Goal: Task Accomplishment & Management: Use online tool/utility

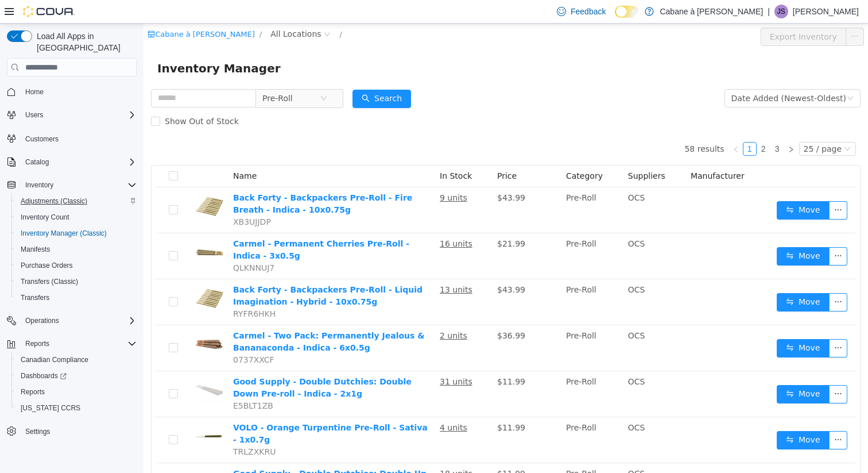
scroll to position [993, 0]
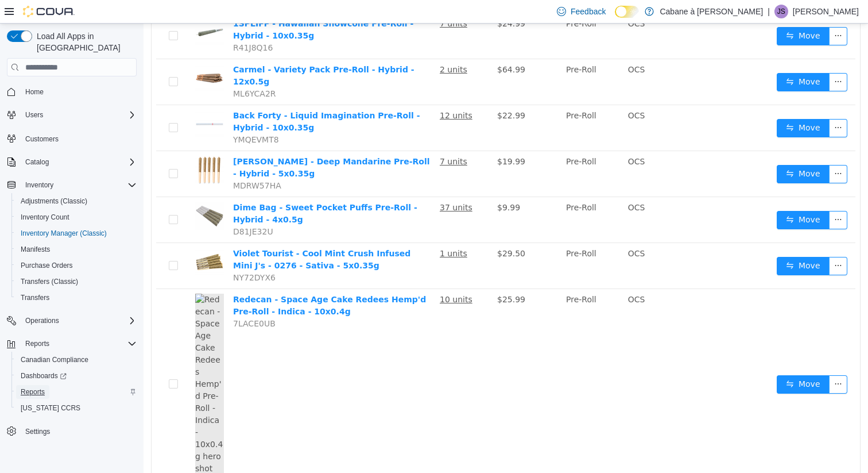
click at [39, 387] on span "Reports" at bounding box center [33, 391] width 24 height 9
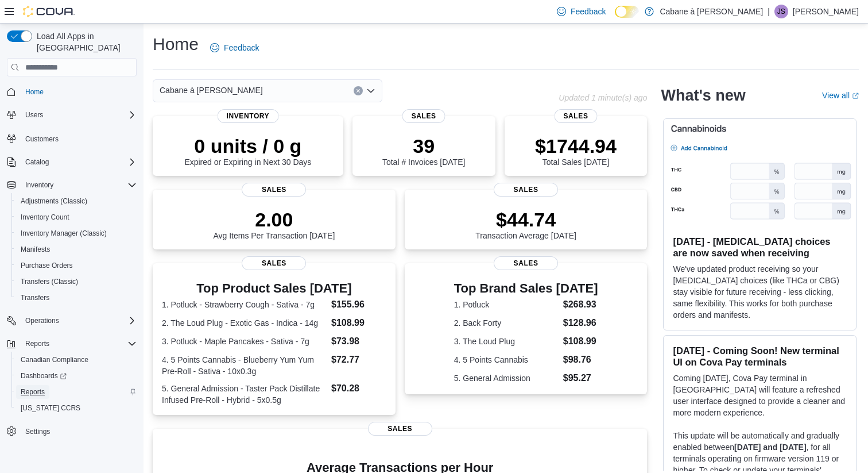
click at [37, 387] on span "Reports" at bounding box center [33, 391] width 24 height 9
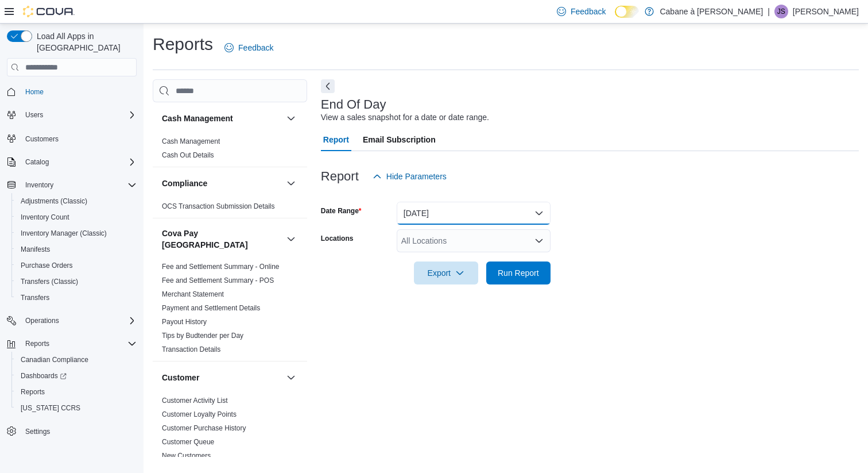
click at [457, 211] on button "[DATE]" at bounding box center [474, 213] width 154 height 23
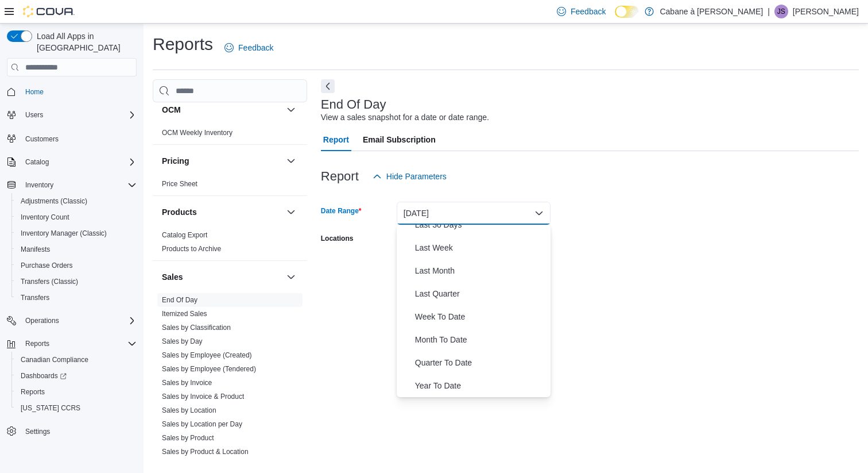
scroll to position [886, 0]
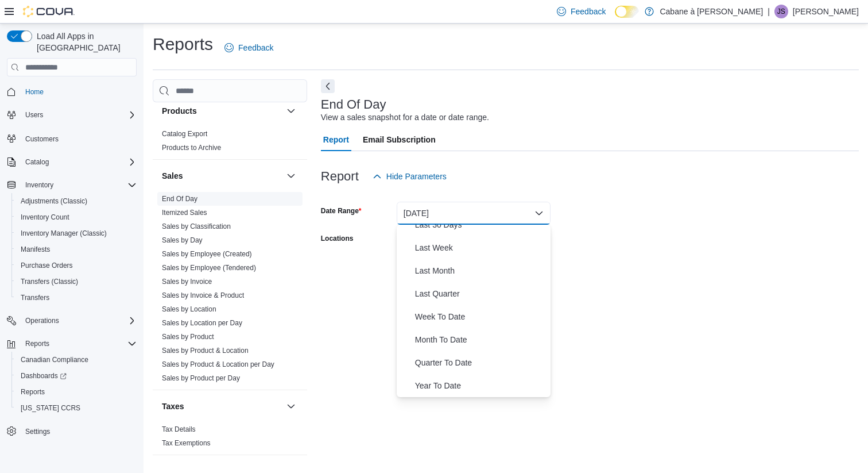
click at [185, 194] on span "End Of Day" at bounding box center [180, 198] width 36 height 9
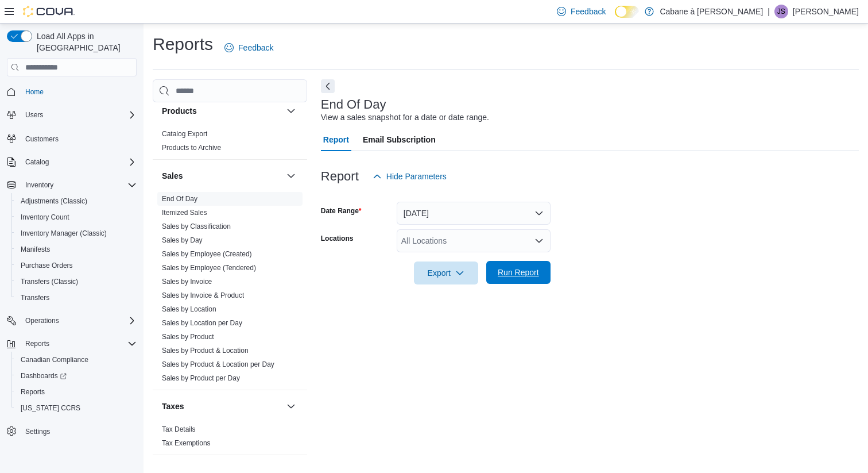
click at [532, 276] on span "Run Report" at bounding box center [518, 271] width 41 height 11
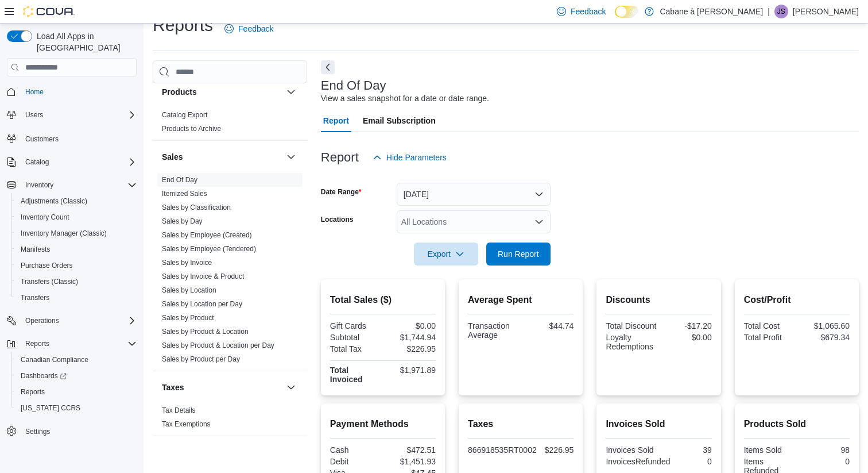
scroll to position [5, 0]
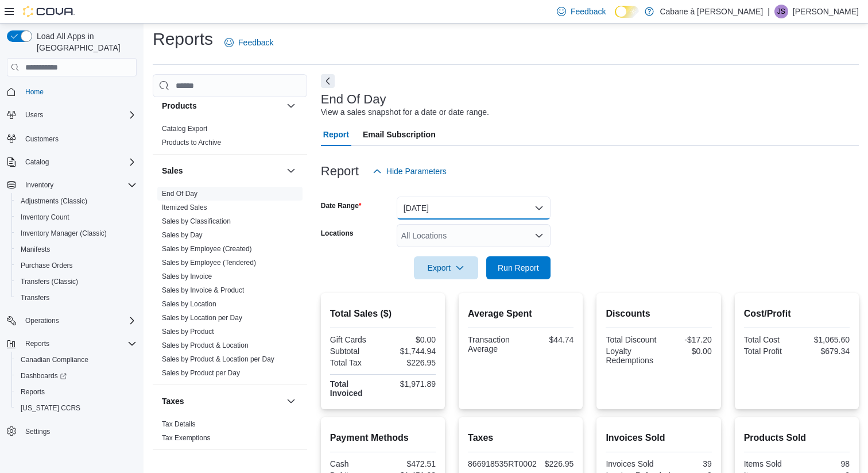
click at [438, 209] on button "Today" at bounding box center [474, 207] width 154 height 23
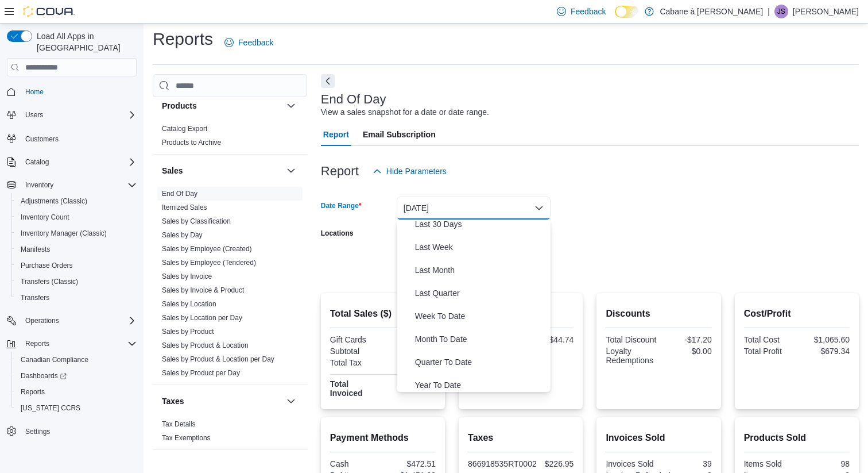
scroll to position [172, 0]
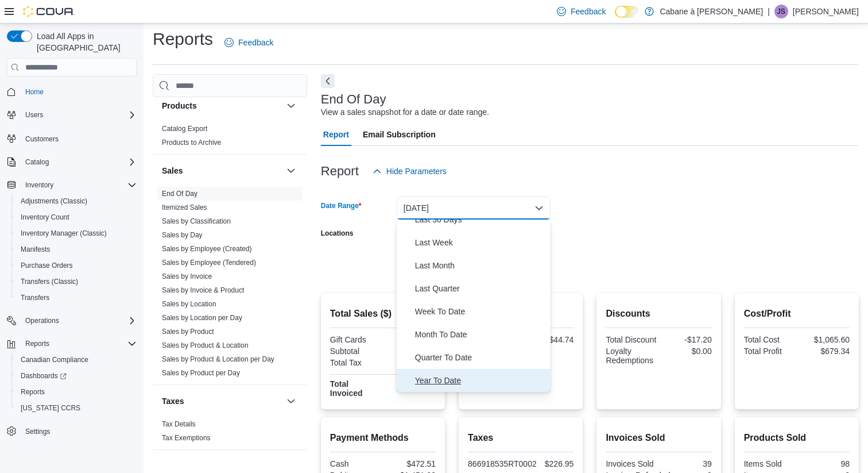
click at [428, 380] on span "Year To Date" at bounding box center [480, 380] width 131 height 14
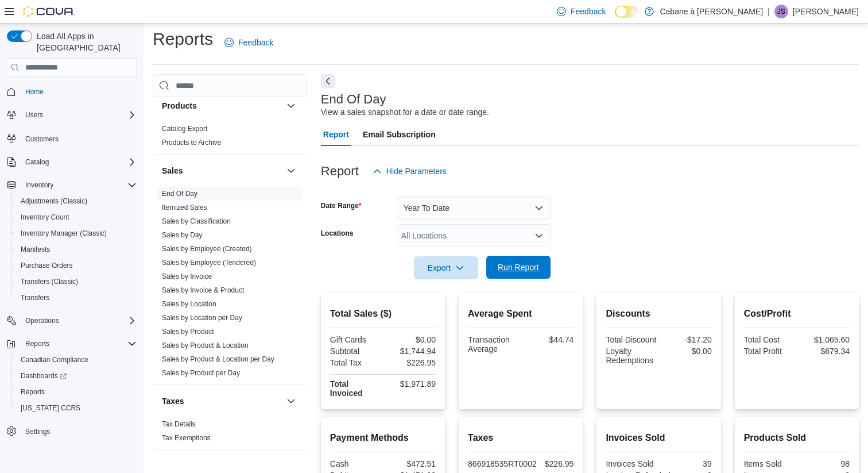
click at [516, 262] on span "Run Report" at bounding box center [518, 266] width 41 height 11
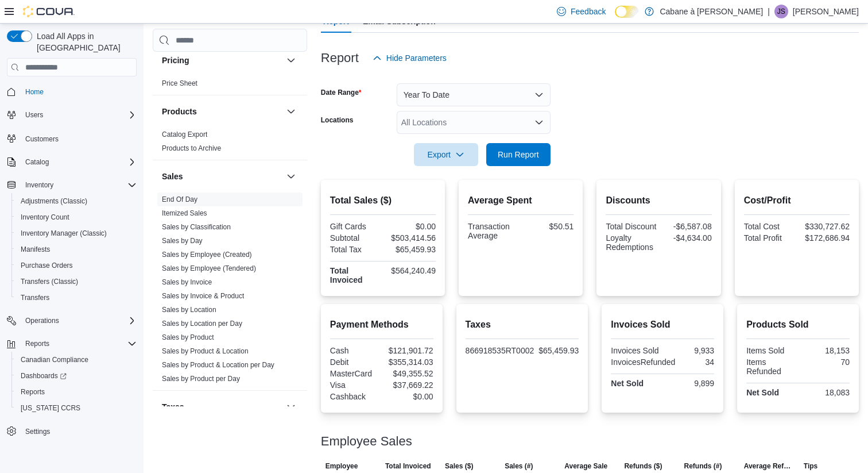
scroll to position [821, 0]
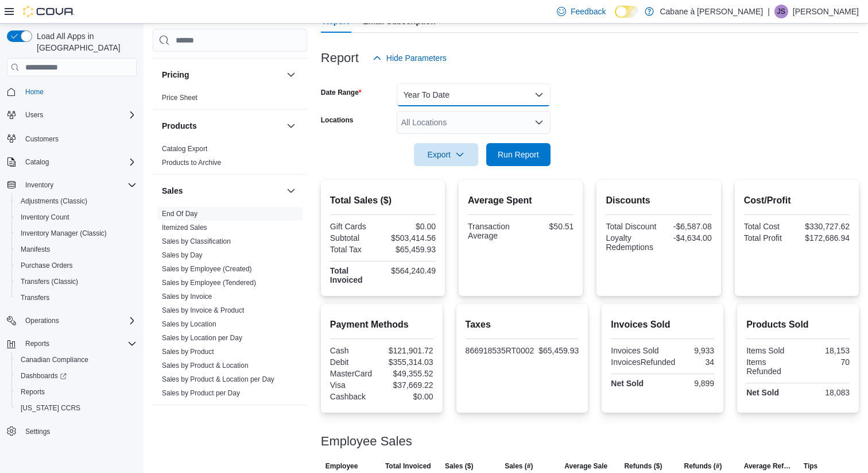
click at [493, 87] on button "Year To Date" at bounding box center [474, 94] width 154 height 23
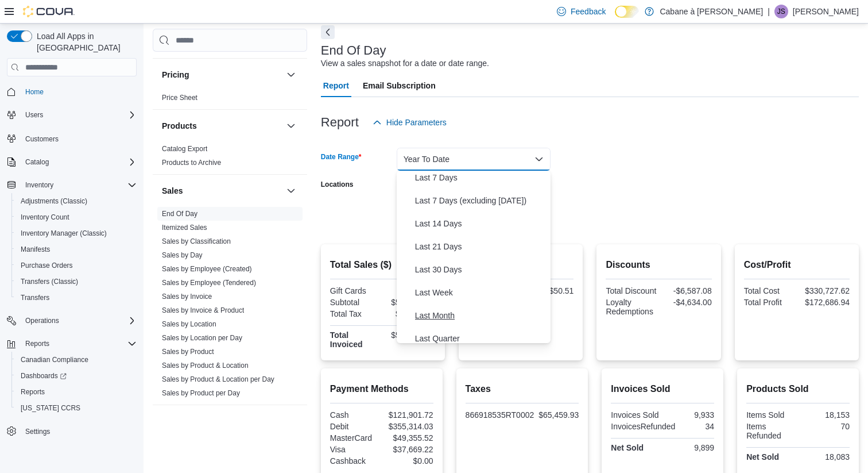
scroll to position [0, 0]
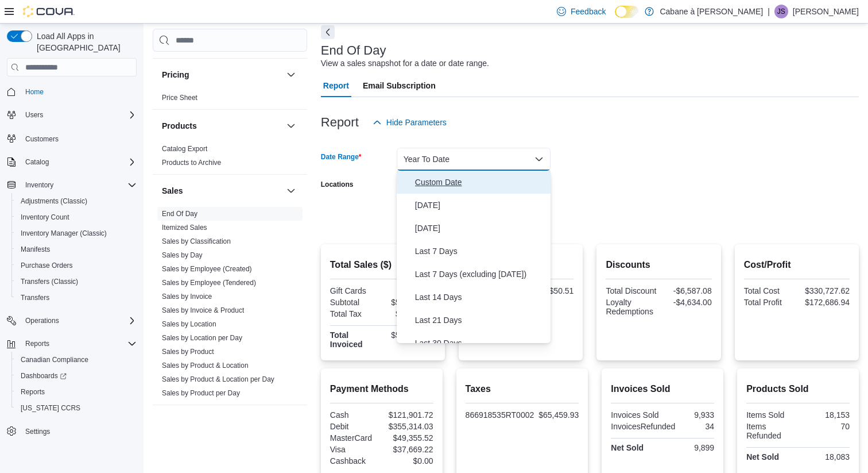
click at [451, 178] on span "Custom Date" at bounding box center [480, 182] width 131 height 14
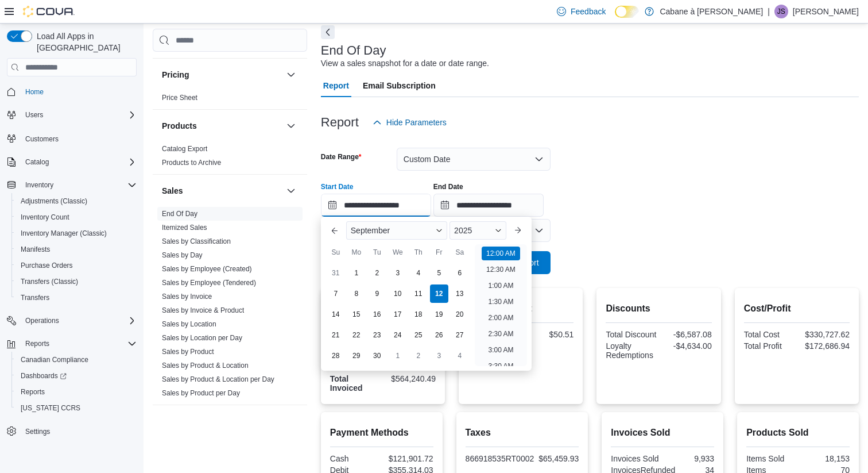
click at [409, 207] on input "**********" at bounding box center [376, 205] width 110 height 23
click at [477, 229] on div "2025" at bounding box center [478, 230] width 57 height 18
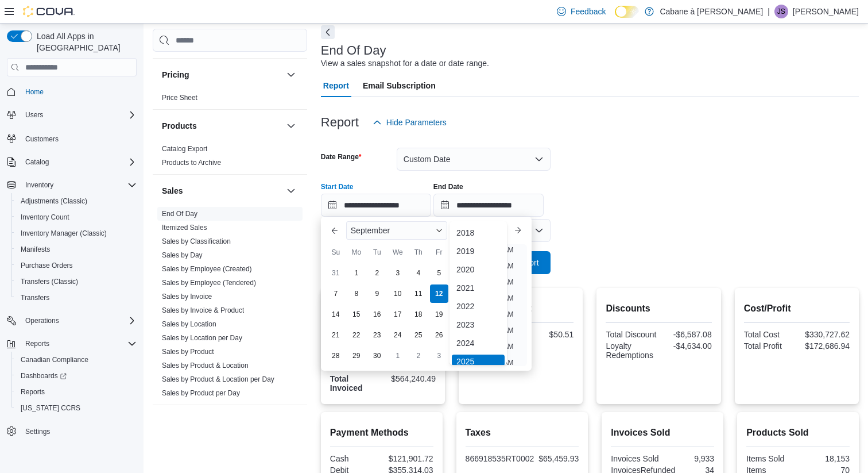
scroll to position [3, 0]
click at [474, 315] on div "2023" at bounding box center [478, 321] width 53 height 14
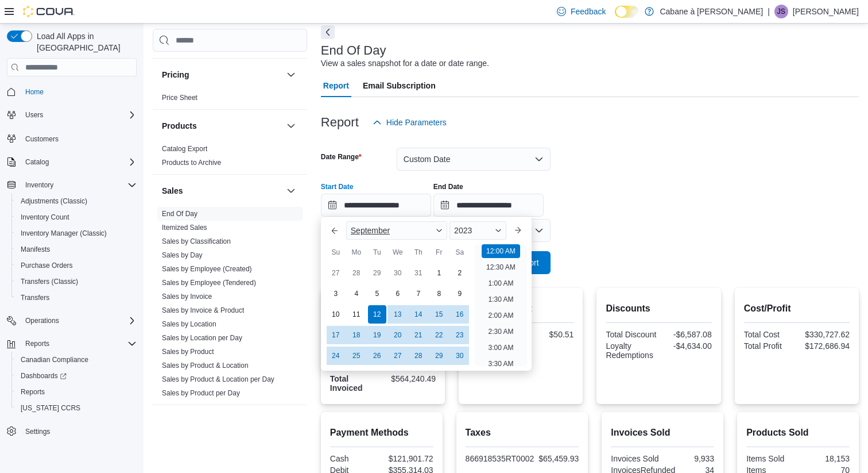
click at [429, 226] on div "September" at bounding box center [396, 230] width 101 height 18
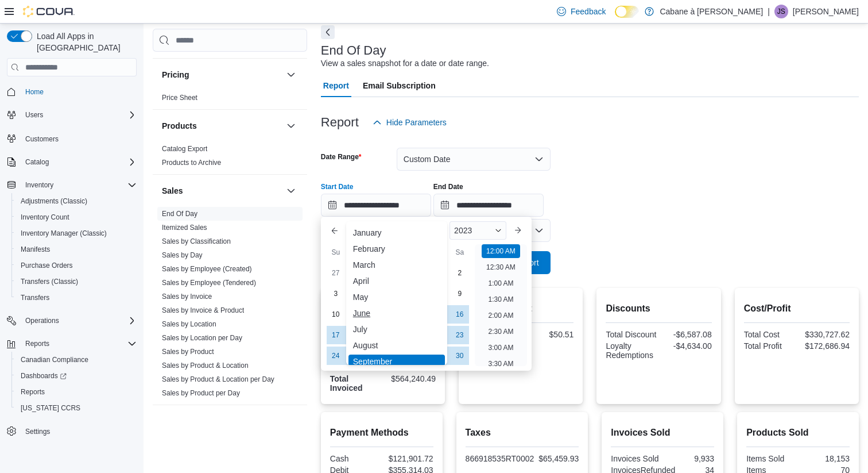
click at [368, 317] on div "June" at bounding box center [397, 313] width 96 height 14
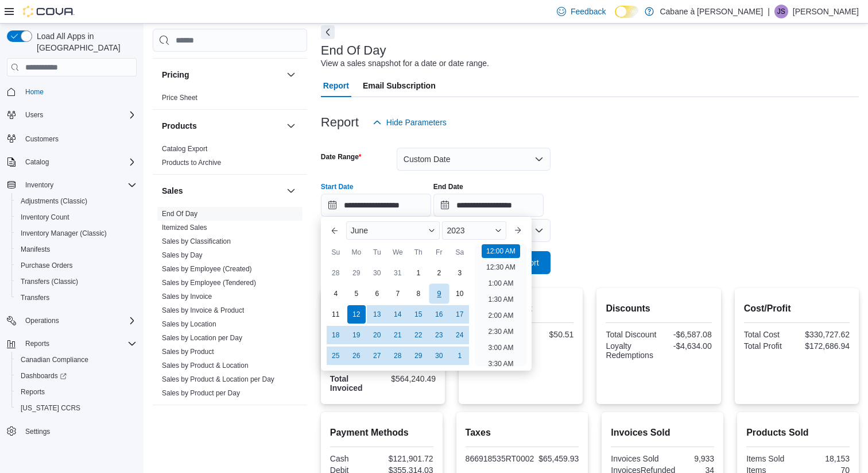
click at [440, 293] on div "9" at bounding box center [439, 294] width 20 height 20
type input "**********"
click at [435, 292] on div "9" at bounding box center [439, 294] width 20 height 20
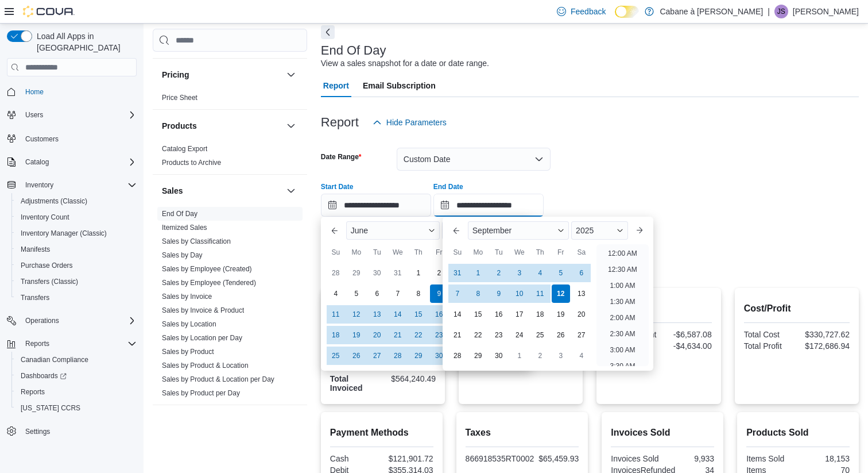
scroll to position [652, 0]
click at [497, 204] on input "**********" at bounding box center [489, 205] width 110 height 23
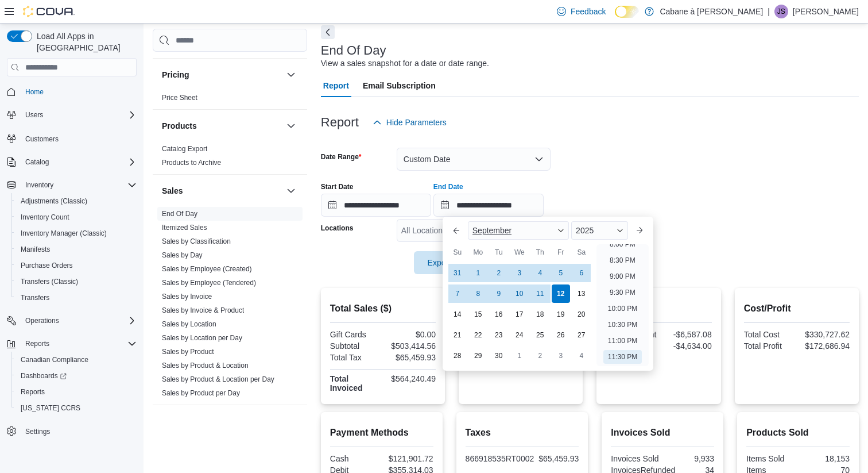
click at [516, 233] on div "September" at bounding box center [518, 230] width 101 height 18
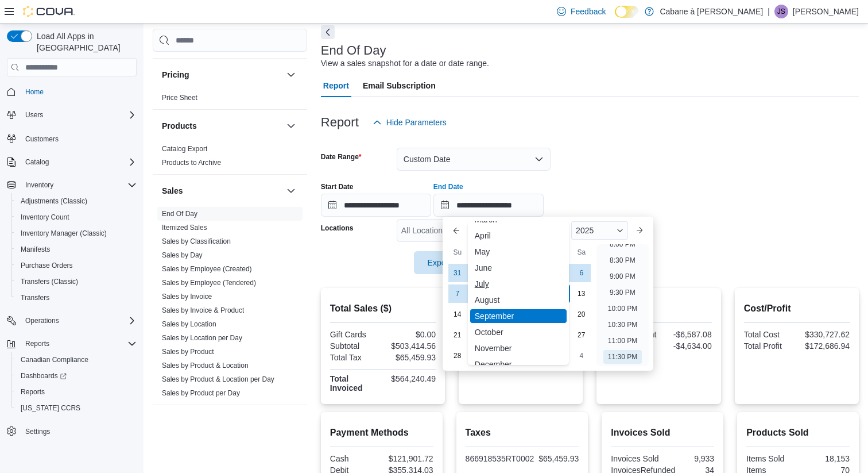
scroll to position [56, 0]
click at [493, 255] on div "June" at bounding box center [518, 257] width 96 height 14
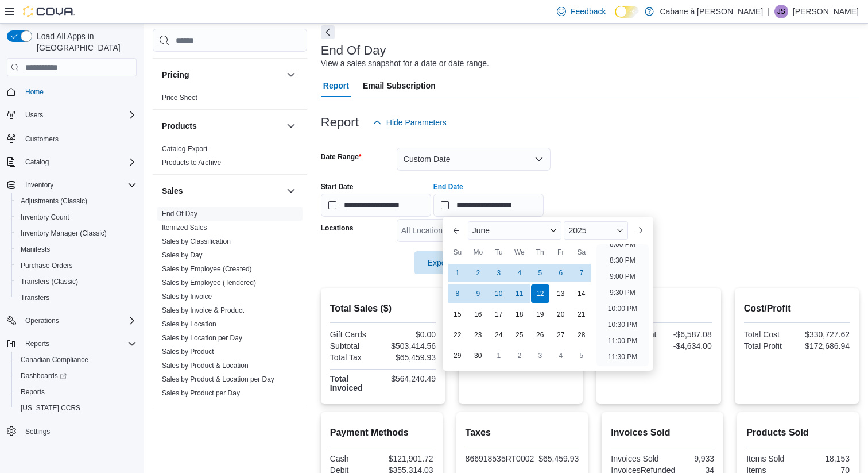
click at [582, 233] on span "2025" at bounding box center [578, 230] width 18 height 9
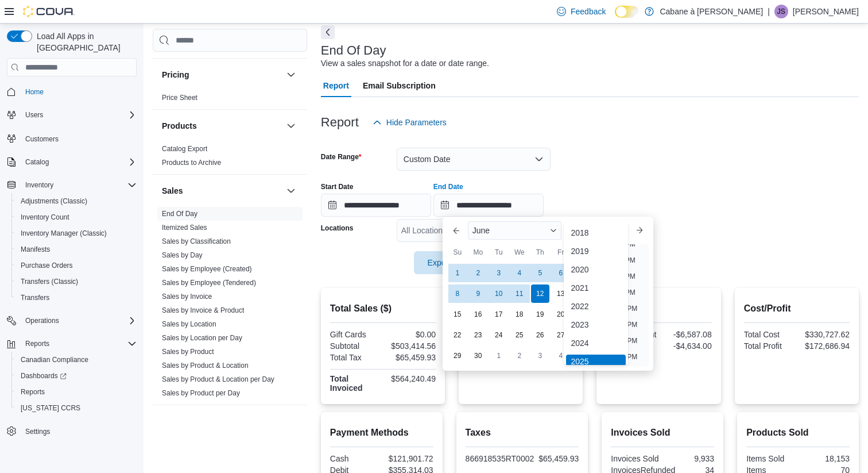
scroll to position [3, 0]
click at [581, 338] on div "2024" at bounding box center [596, 339] width 60 height 14
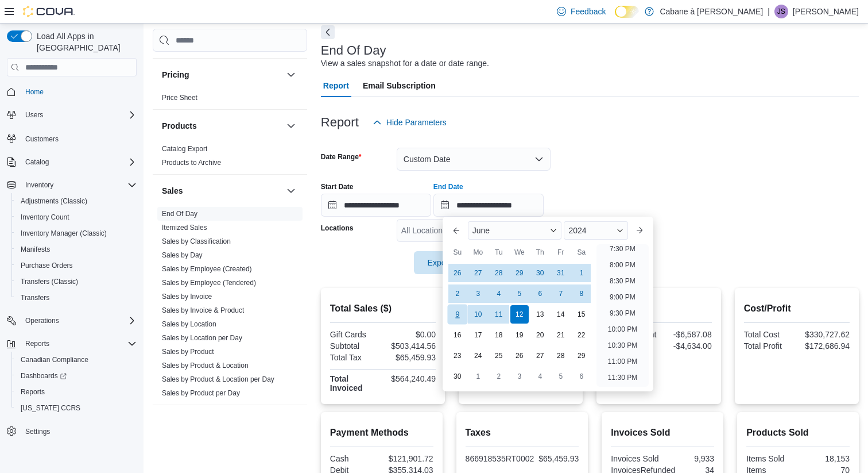
click at [453, 315] on div "9" at bounding box center [457, 314] width 20 height 20
click at [622, 249] on li "7:30 PM" at bounding box center [622, 249] width 35 height 14
type input "**********"
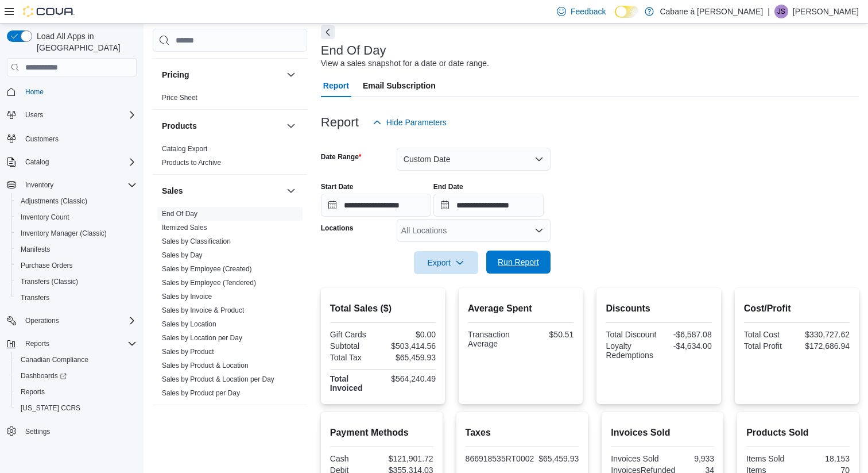
click at [517, 261] on span "Run Report" at bounding box center [518, 261] width 41 height 11
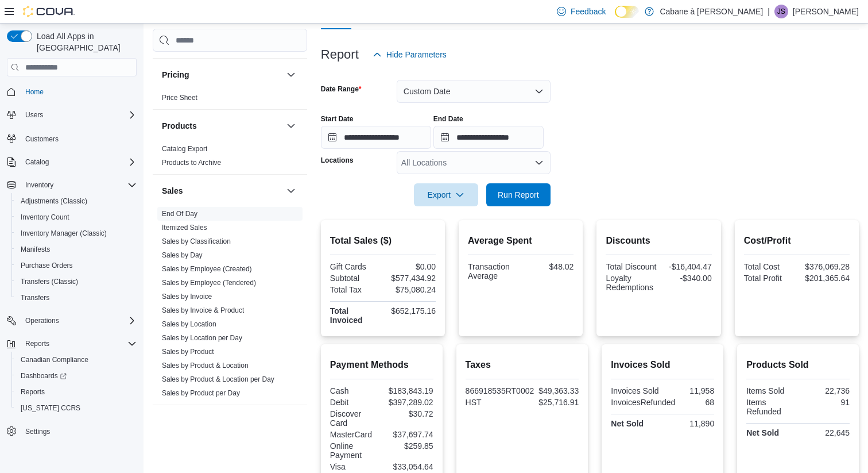
scroll to position [119, 0]
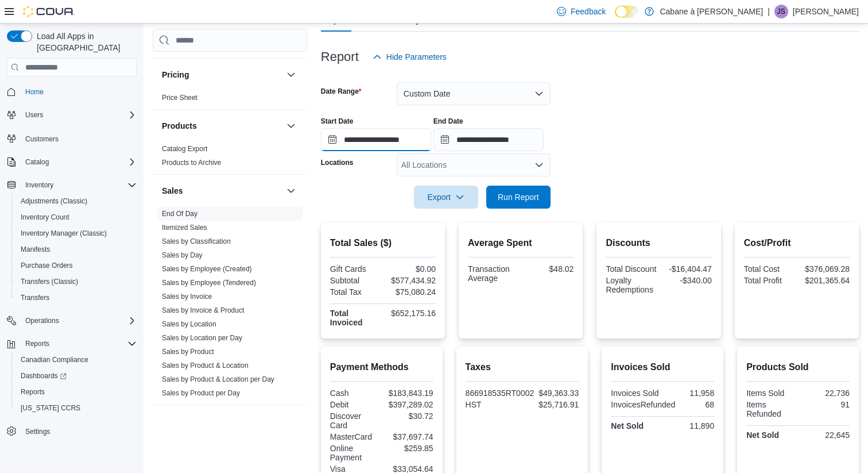
click at [380, 136] on input "**********" at bounding box center [376, 139] width 110 height 23
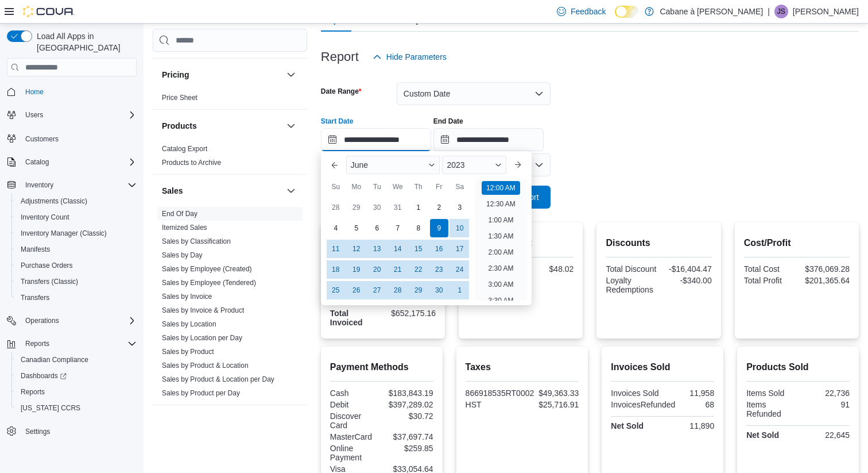
scroll to position [36, 0]
click at [482, 167] on div "2023" at bounding box center [474, 165] width 64 height 18
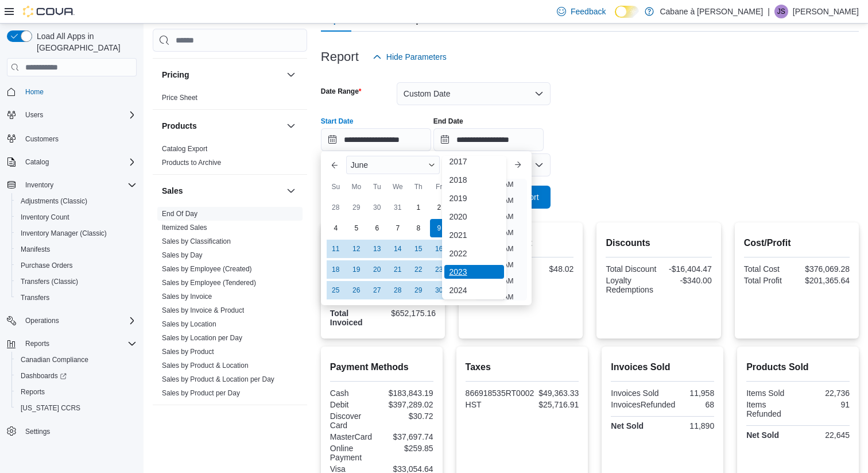
scroll to position [35, 0]
click at [463, 281] on div "2024" at bounding box center [474, 279] width 60 height 14
type input "**********"
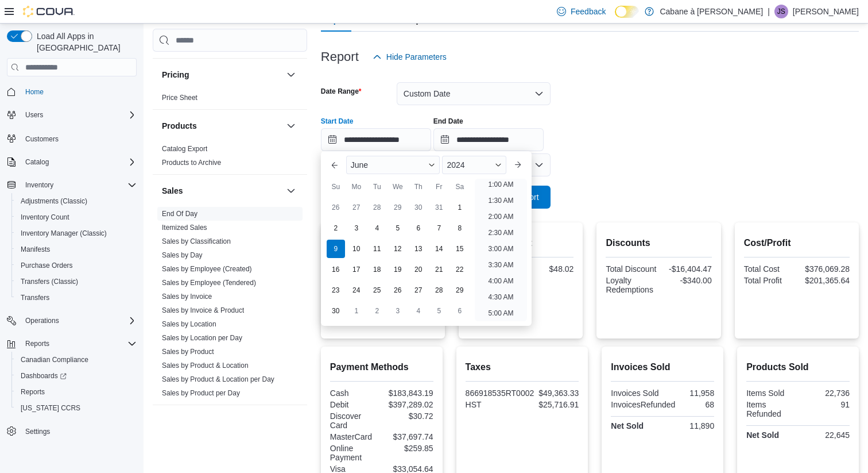
scroll to position [2, 0]
click at [332, 249] on div "9" at bounding box center [336, 249] width 20 height 20
click at [509, 182] on li "12:00 AM" at bounding box center [501, 186] width 38 height 14
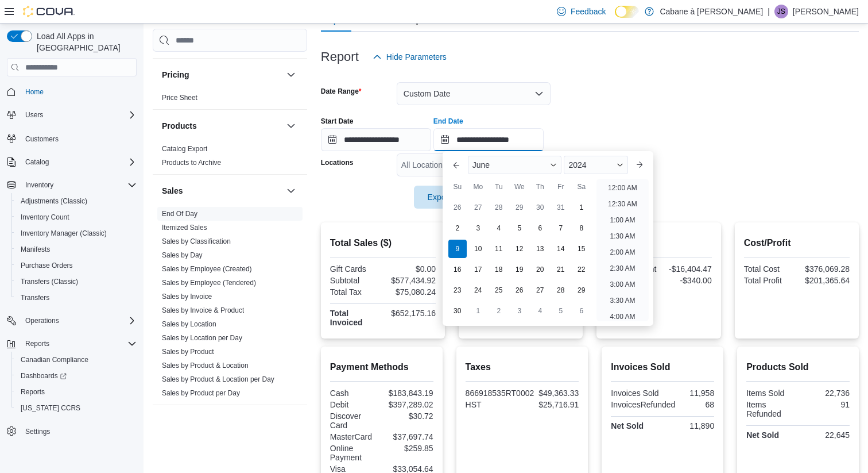
click at [509, 144] on input "**********" at bounding box center [489, 139] width 110 height 23
click at [600, 158] on div "2024" at bounding box center [596, 165] width 64 height 18
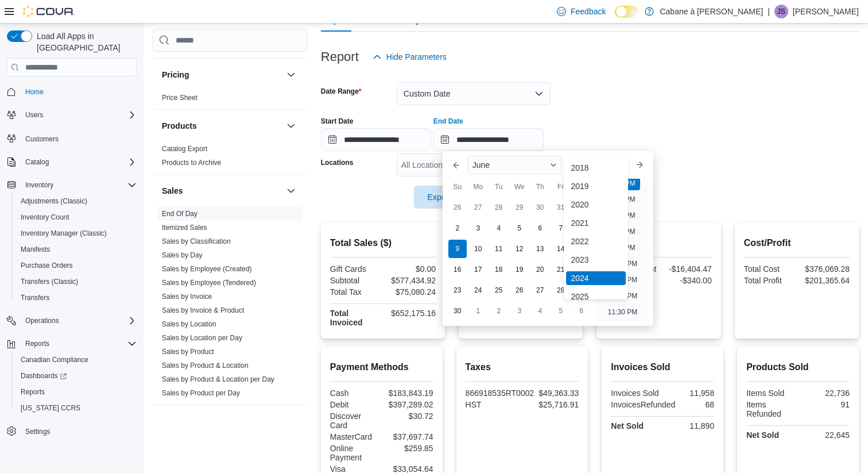
scroll to position [29, 0]
click at [577, 286] on div "2025" at bounding box center [596, 286] width 60 height 14
type input "**********"
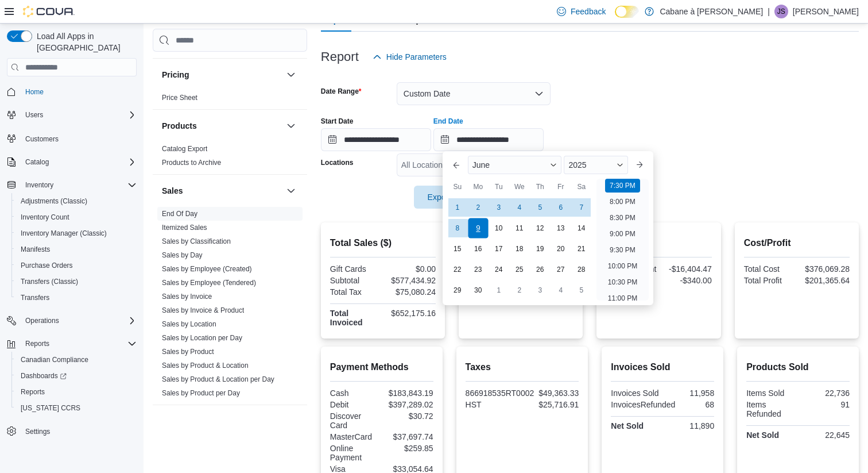
click at [479, 226] on div "9" at bounding box center [478, 228] width 20 height 20
click at [626, 183] on li "7:30 PM" at bounding box center [622, 186] width 35 height 14
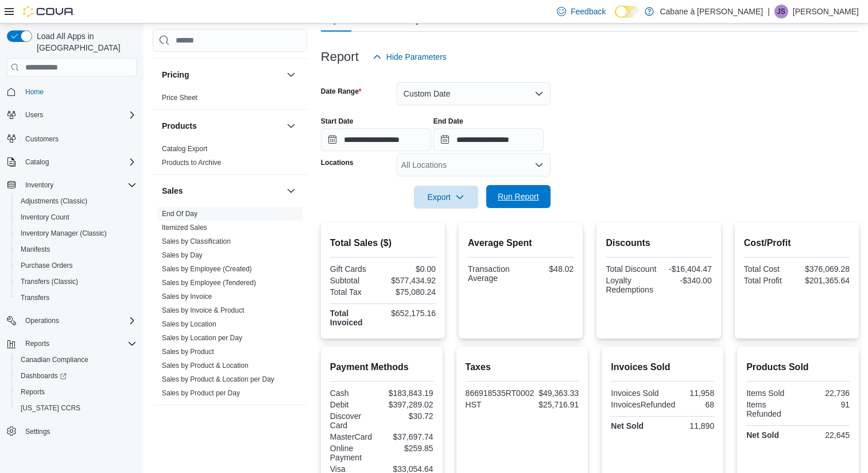
click at [509, 194] on span "Run Report" at bounding box center [518, 196] width 41 height 11
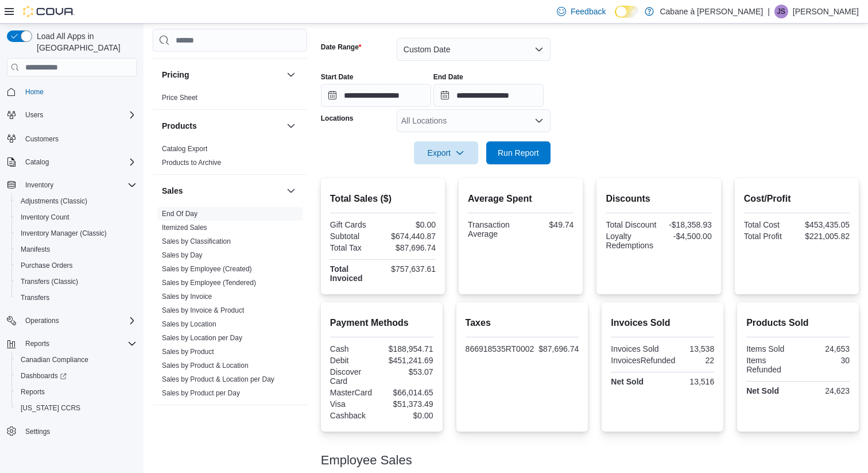
scroll to position [169, 0]
